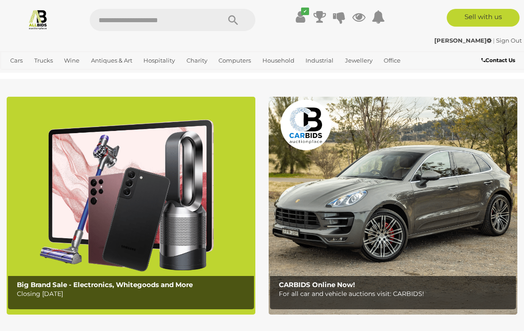
click at [0, 0] on link "Motor Vehicles / Cars" at bounding box center [0, 0] width 0 height 0
click at [0, 0] on link "View All Trucks Auctions" at bounding box center [0, 0] width 0 height 0
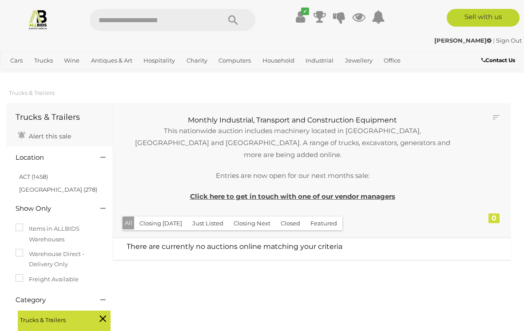
click at [0, 0] on link "View All Industrial Auctions" at bounding box center [0, 0] width 0 height 0
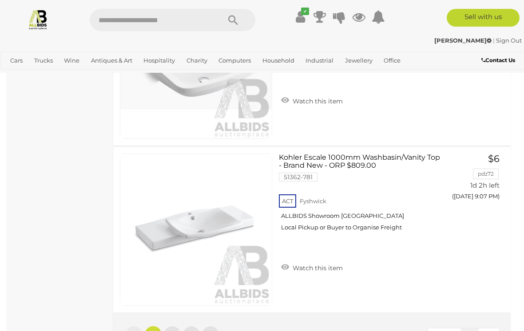
scroll to position [8290, 0]
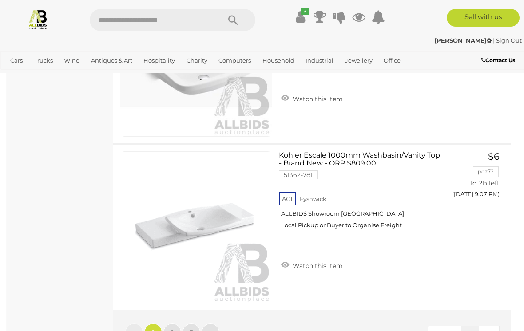
click at [213, 324] on link "»" at bounding box center [210, 333] width 18 height 18
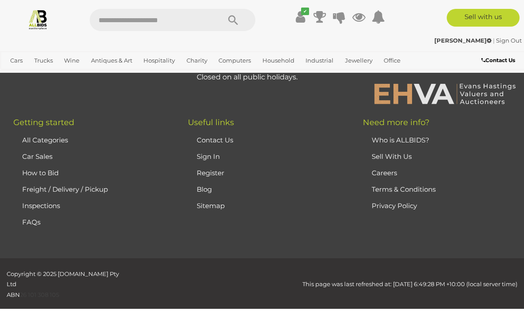
scroll to position [159, 0]
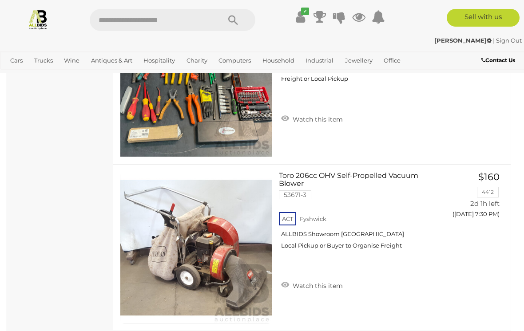
scroll to position [3263, 0]
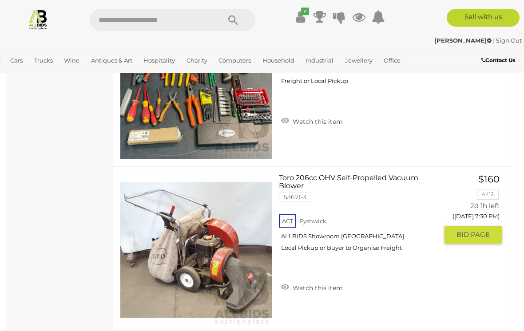
click at [243, 205] on link at bounding box center [196, 250] width 152 height 152
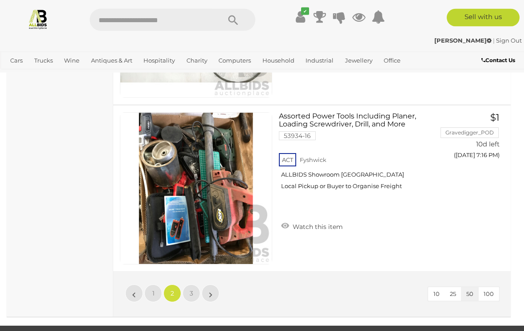
scroll to position [8329, 0]
click at [208, 284] on link "»" at bounding box center [210, 293] width 18 height 18
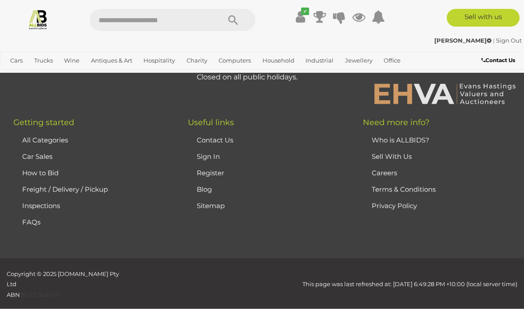
scroll to position [159, 0]
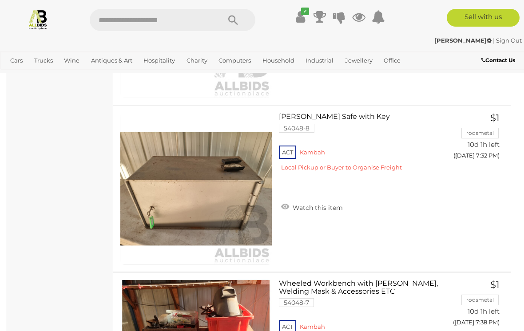
scroll to position [1155, 0]
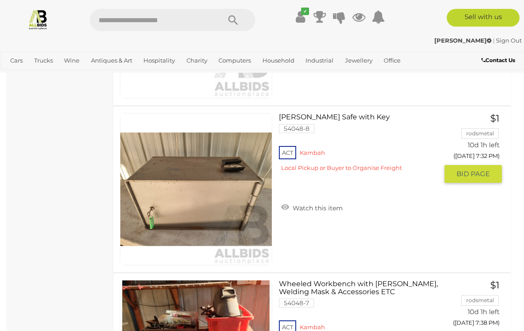
click at [142, 173] on link at bounding box center [196, 189] width 152 height 152
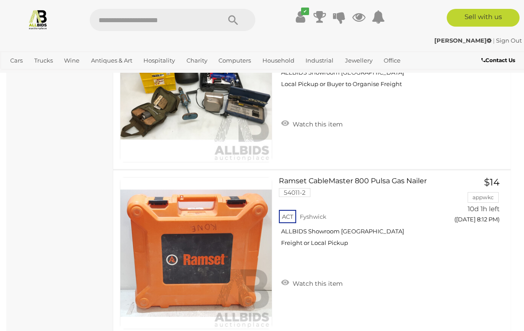
scroll to position [3426, 0]
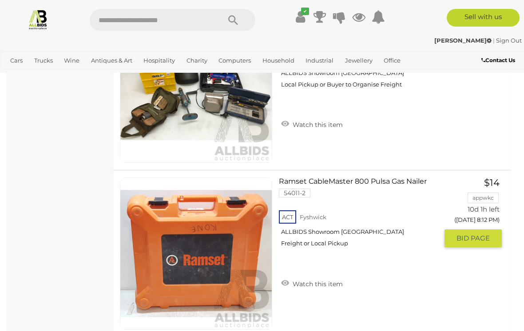
click at [168, 225] on link at bounding box center [196, 254] width 152 height 152
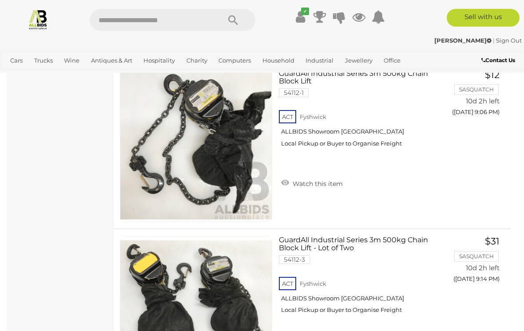
scroll to position [6203, 0]
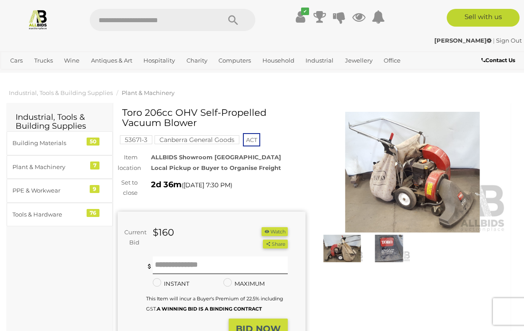
click at [371, 196] on img at bounding box center [413, 172] width 188 height 121
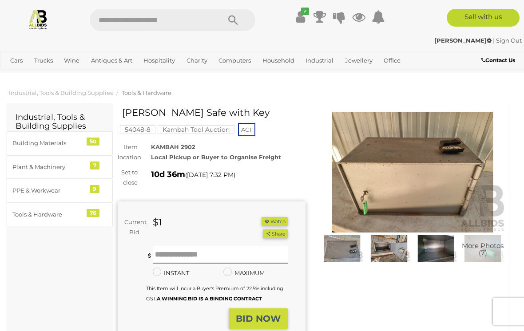
click at [468, 178] on img at bounding box center [413, 172] width 188 height 121
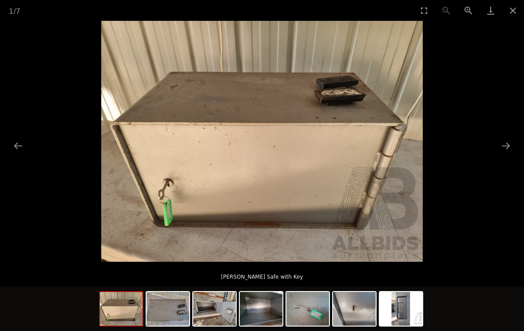
click at [508, 154] on picture at bounding box center [262, 141] width 524 height 241
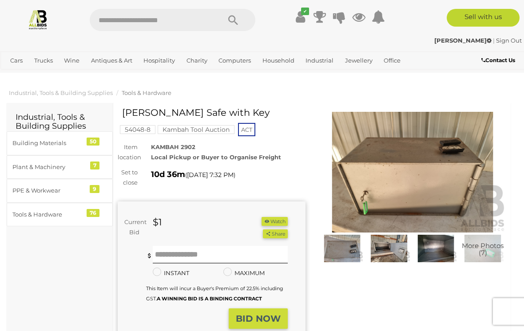
click at [462, 168] on img at bounding box center [413, 172] width 188 height 121
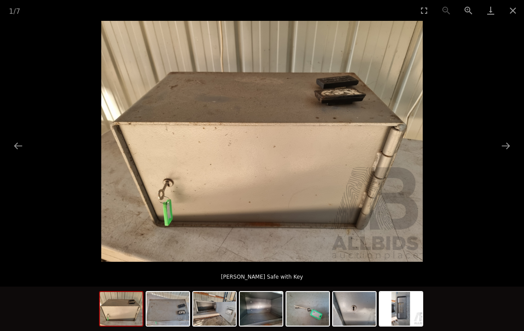
click at [514, 145] on button "Next slide" at bounding box center [505, 145] width 19 height 17
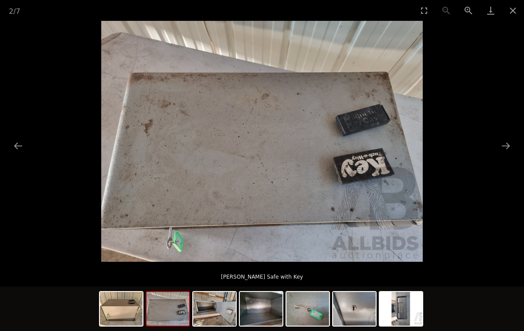
click at [512, 149] on button "Next slide" at bounding box center [505, 145] width 19 height 17
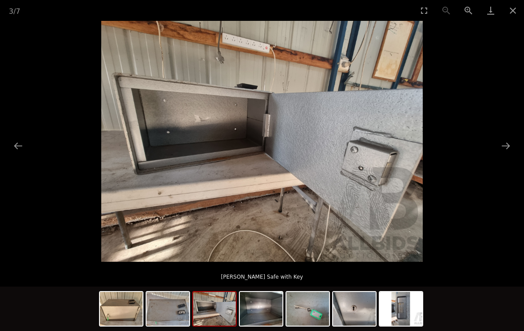
click at [511, 149] on button "Next slide" at bounding box center [505, 145] width 19 height 17
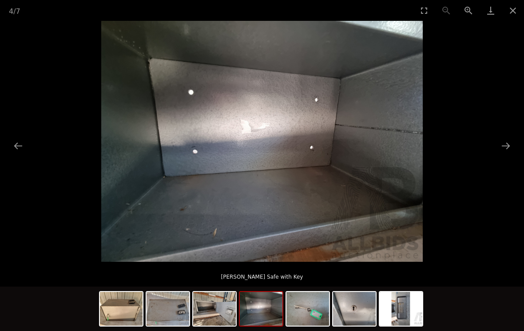
click at [514, 145] on button "Next slide" at bounding box center [505, 145] width 19 height 17
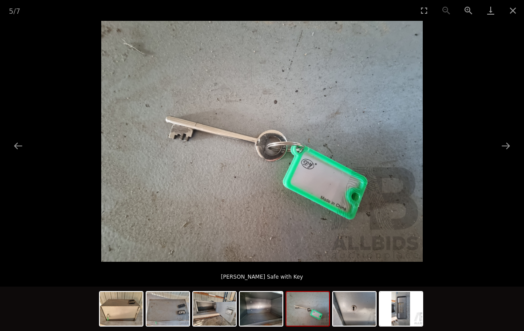
click at [515, 144] on picture at bounding box center [262, 141] width 524 height 241
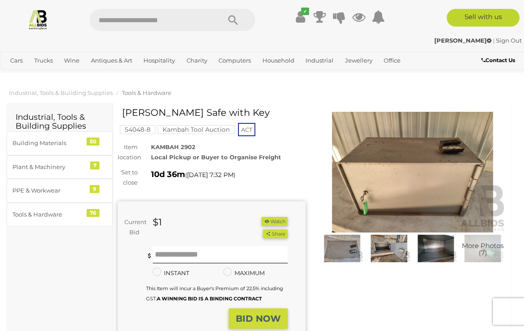
click at [468, 168] on img at bounding box center [413, 172] width 188 height 121
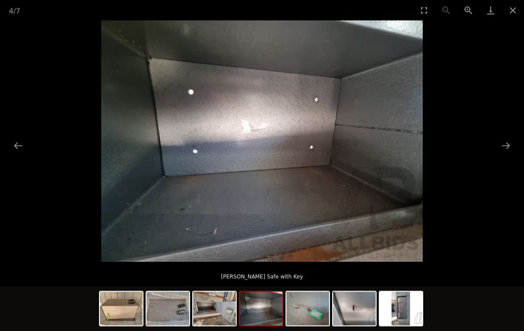
scroll to position [491, 0]
click at [306, 324] on img at bounding box center [307, 309] width 43 height 34
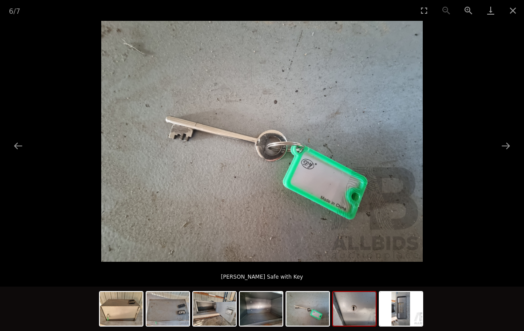
click at [350, 323] on img at bounding box center [354, 309] width 43 height 34
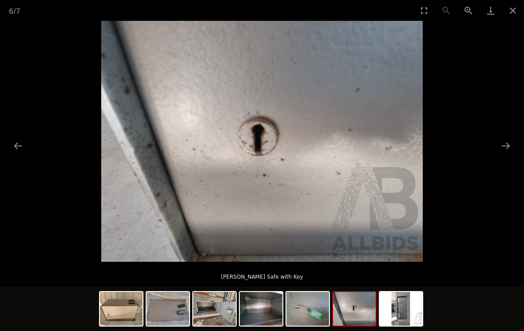
click at [400, 322] on img at bounding box center [400, 309] width 43 height 34
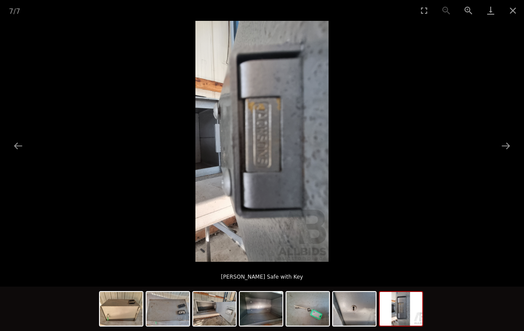
click at [517, 10] on button "Close gallery" at bounding box center [512, 10] width 22 height 21
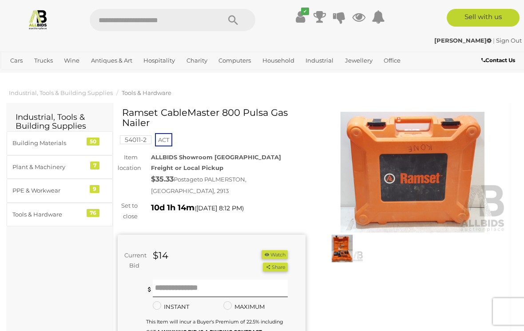
click at [335, 253] on img at bounding box center [342, 249] width 43 height 28
